Goal: Task Accomplishment & Management: Complete application form

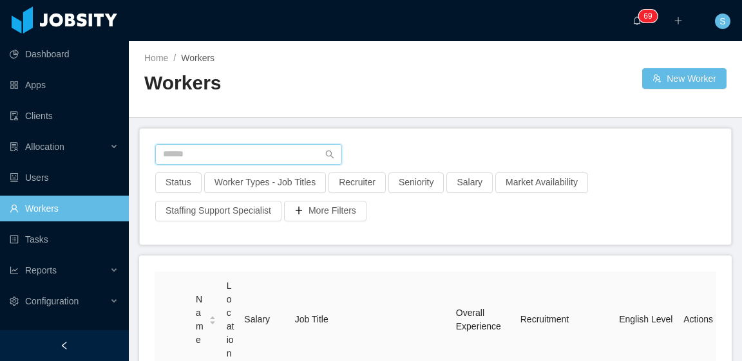
click at [296, 162] on input "text" at bounding box center [248, 154] width 187 height 21
paste input "**********"
type input "**********"
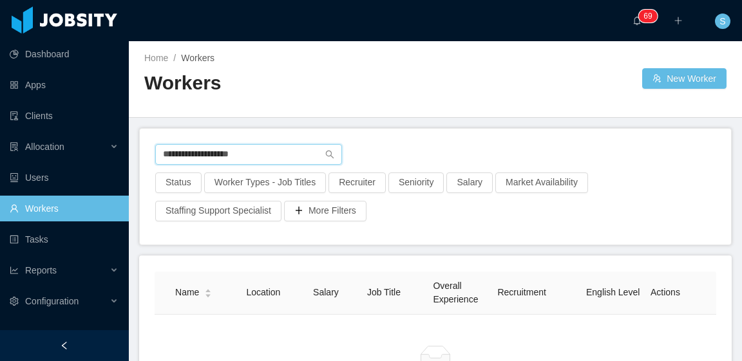
drag, startPoint x: 276, startPoint y: 158, endPoint x: 153, endPoint y: 158, distance: 123.0
click at [153, 158] on div "**********" at bounding box center [435, 187] width 591 height 116
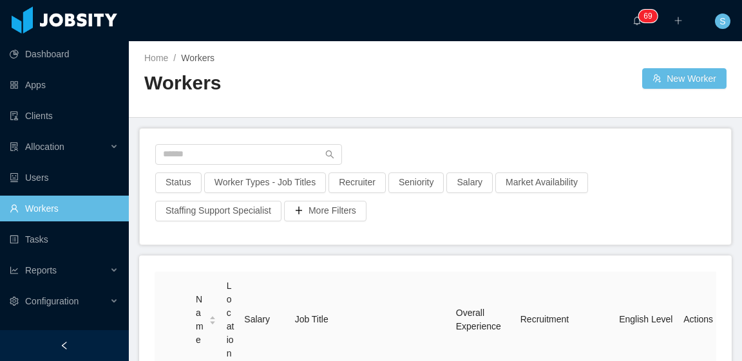
click at [285, 165] on div at bounding box center [435, 158] width 560 height 28
click at [280, 161] on input "text" at bounding box center [248, 154] width 187 height 21
paste input "**********"
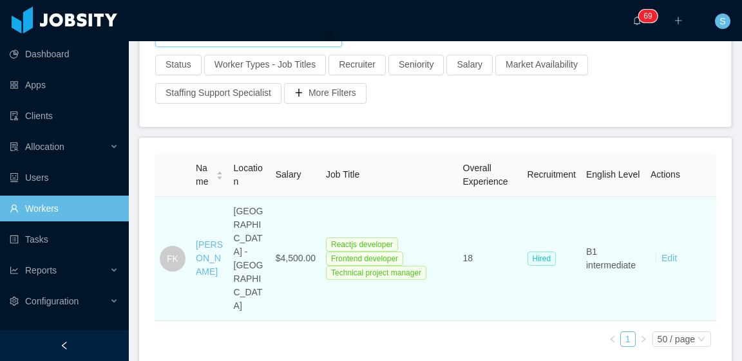
scroll to position [129, 0]
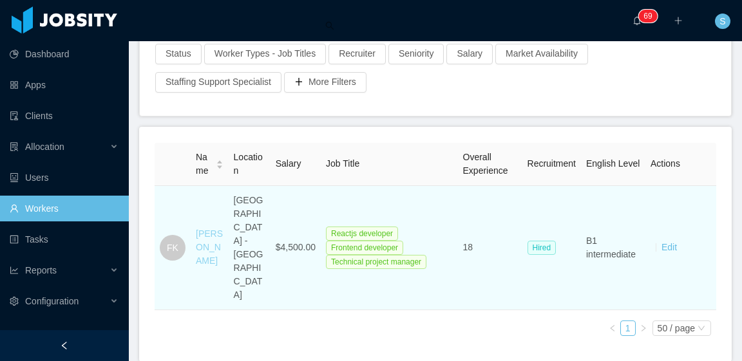
type input "**********"
click at [211, 229] on link "Fernando Kawano" at bounding box center [209, 247] width 27 height 37
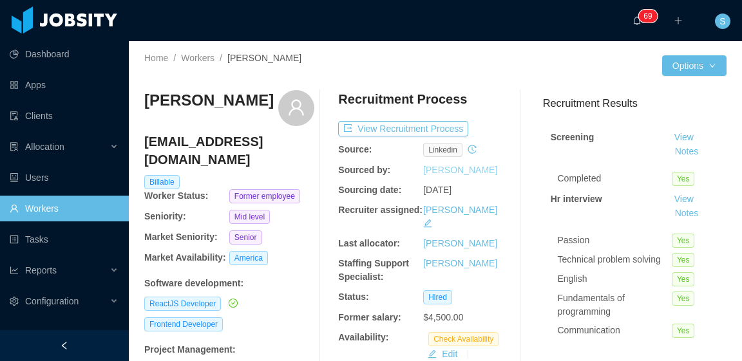
click at [462, 170] on link "[PERSON_NAME]" at bounding box center [460, 170] width 74 height 10
click at [431, 124] on button "View Recruitment Process" at bounding box center [403, 128] width 130 height 15
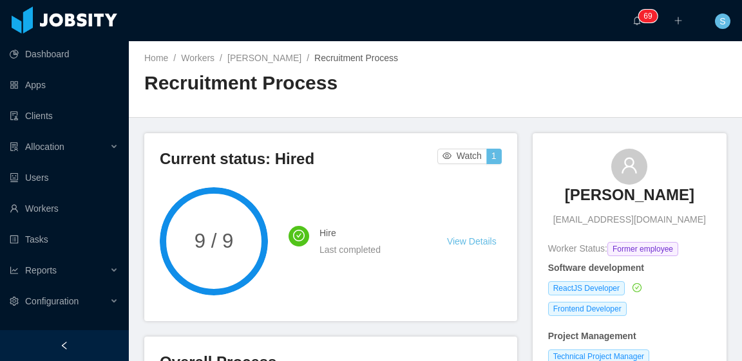
click at [285, 66] on div "Home / Workers / Fernando Kawano / Recruitment Process / Recruitment Process" at bounding box center [289, 79] width 291 height 55
click at [286, 59] on link "Fernando Kawano" at bounding box center [264, 58] width 74 height 10
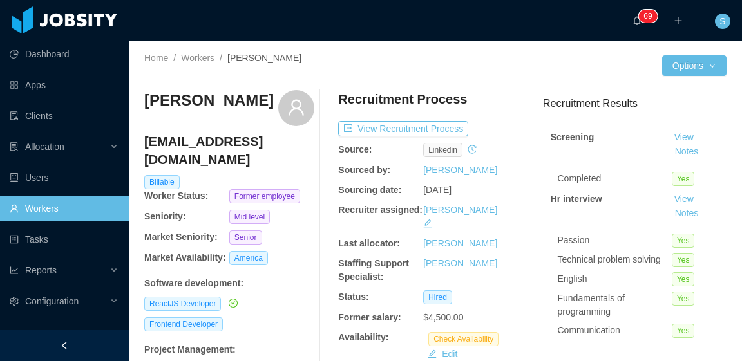
drag, startPoint x: 296, startPoint y: 1, endPoint x: 556, endPoint y: 115, distance: 284.6
click at [674, 99] on h3 "Recruitment Results" at bounding box center [634, 103] width 183 height 16
click at [427, 124] on button "View Recruitment Process" at bounding box center [403, 128] width 130 height 15
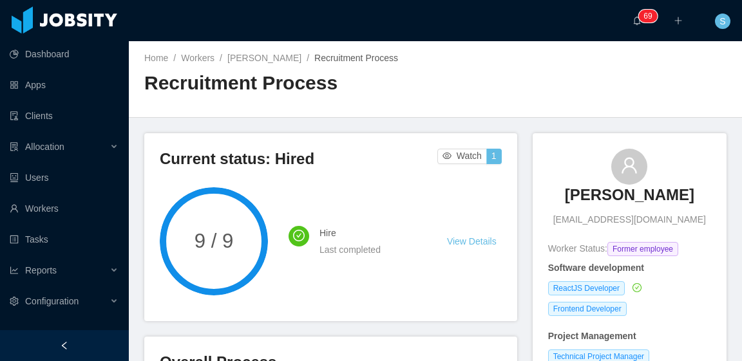
drag, startPoint x: 569, startPoint y: 194, endPoint x: 664, endPoint y: 196, distance: 95.9
click at [691, 187] on div "Fernando Kawano kawanofer@gmail.com" at bounding box center [629, 188] width 163 height 78
copy h3 "Fernando Kawano"
click at [586, 118] on main "Home / Workers / Fernando Kawano / Recruitment Process / Recruitment Process Cu…" at bounding box center [435, 201] width 613 height 320
click at [494, 99] on div "Home / Workers / Fernando Kawano / Recruitment Process / Recruitment Process" at bounding box center [435, 79] width 613 height 77
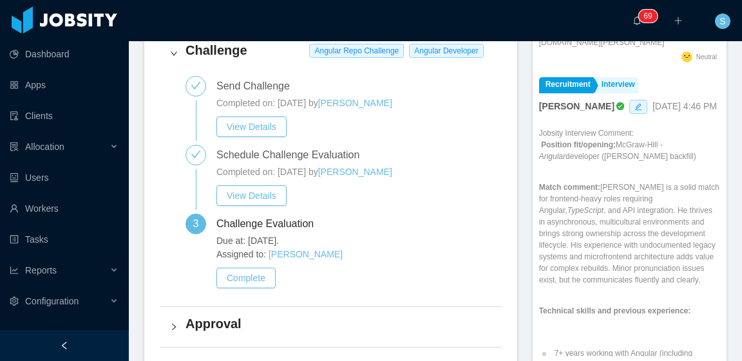
scroll to position [471, 0]
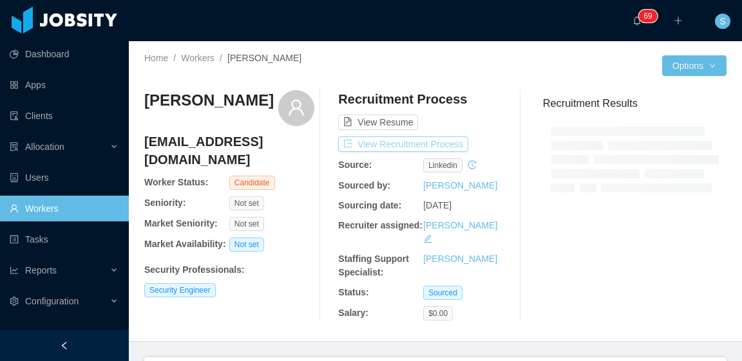
click at [451, 142] on button "View Recruitment Process" at bounding box center [403, 143] width 130 height 15
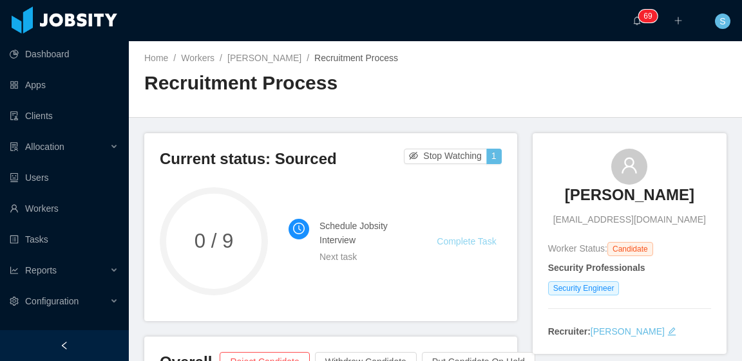
click at [458, 240] on link "Complete Task" at bounding box center [466, 241] width 59 height 10
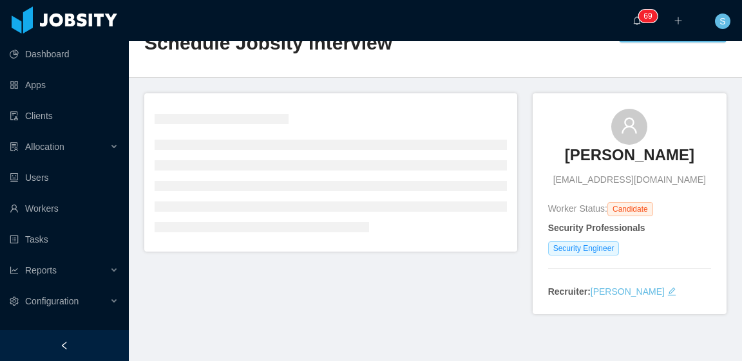
scroll to position [64, 0]
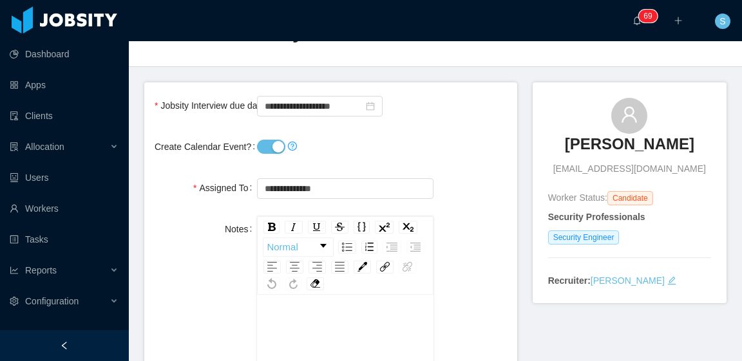
click at [275, 146] on button "Create Calendar Event?" at bounding box center [271, 147] width 28 height 14
click at [317, 101] on input "**********" at bounding box center [320, 106] width 126 height 21
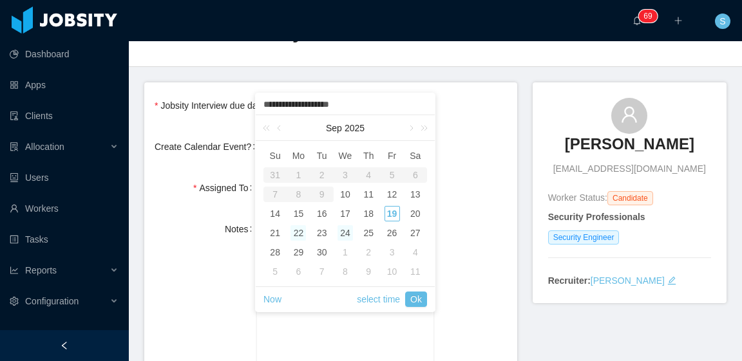
click at [298, 236] on div "22" at bounding box center [297, 232] width 15 height 15
type input "**********"
drag, startPoint x: 417, startPoint y: 301, endPoint x: 424, endPoint y: 299, distance: 6.7
click at [419, 301] on link "Ok" at bounding box center [416, 299] width 22 height 15
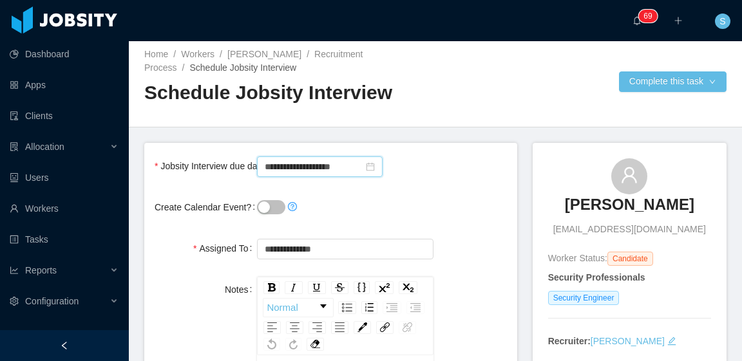
scroll to position [0, 0]
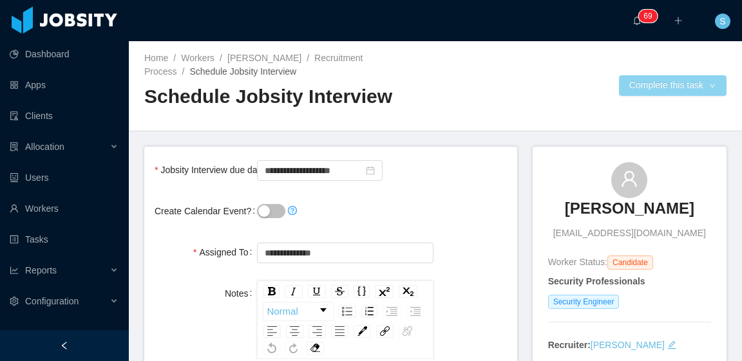
click at [643, 86] on button "Complete this task" at bounding box center [673, 85] width 108 height 21
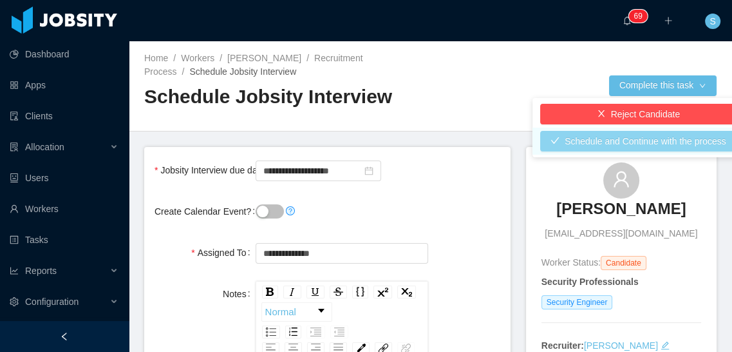
click at [649, 138] on button "Schedule and Continue with the process" at bounding box center [638, 141] width 196 height 21
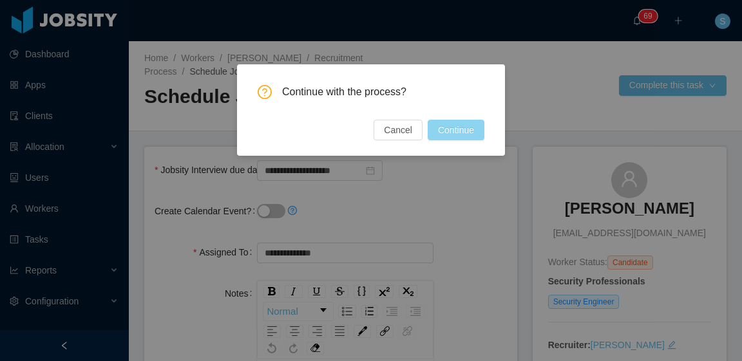
click at [455, 135] on button "Continue" at bounding box center [456, 130] width 57 height 21
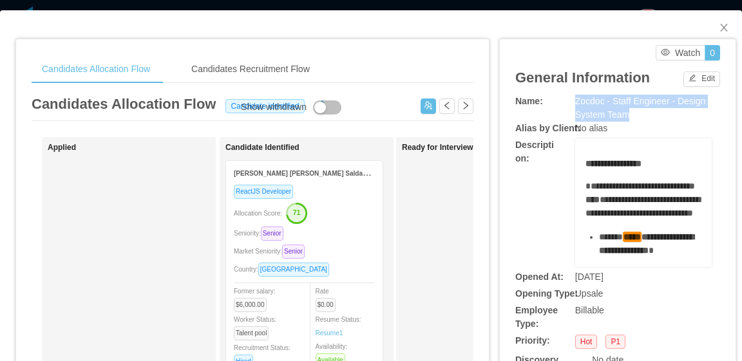
drag, startPoint x: 629, startPoint y: 118, endPoint x: 572, endPoint y: 101, distance: 59.9
click at [566, 99] on div "Name: Zocdoc - Staff Engineer - Design System Team" at bounding box center [617, 108] width 205 height 27
copy div "Zocdoc - Staff Engineer - Design System Team"
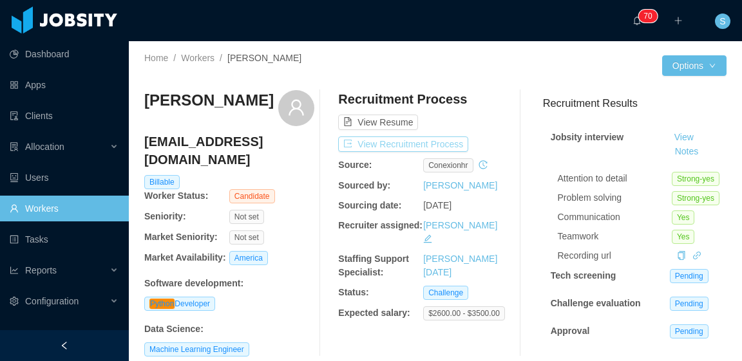
click at [429, 140] on button "View Recruitment Process" at bounding box center [403, 143] width 130 height 15
